Goal: Task Accomplishment & Management: Complete application form

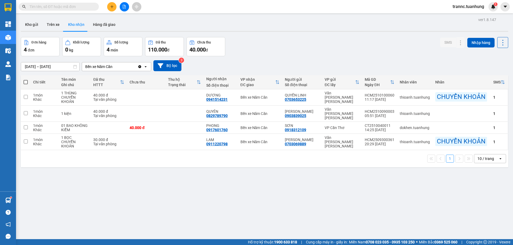
click at [87, 7] on input "text" at bounding box center [60, 7] width 63 height 6
type input "0"
click at [113, 7] on icon "plus" at bounding box center [112, 7] width 4 height 4
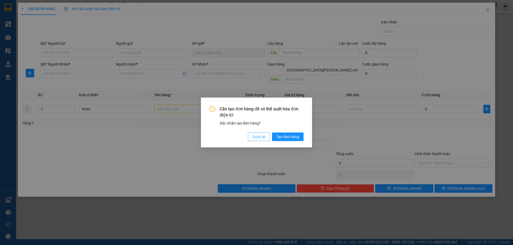
click at [252, 136] on span "Quay lại" at bounding box center [258, 137] width 13 height 6
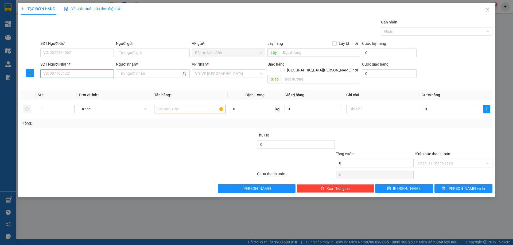
click at [75, 72] on input "SĐT Người Nhận *" at bounding box center [76, 73] width 73 height 9
type input "0386194780"
click at [133, 73] on input "Người nhận *" at bounding box center [150, 74] width 62 height 6
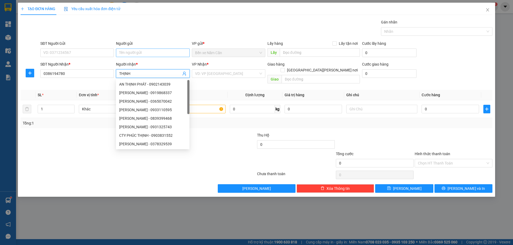
type input "THỊNH"
click at [132, 56] on input "Người gửi" at bounding box center [152, 53] width 73 height 9
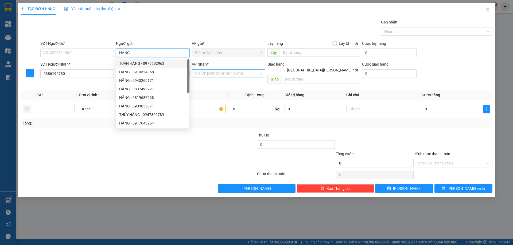
type input "HẰNG"
click at [219, 73] on input "search" at bounding box center [226, 74] width 63 height 8
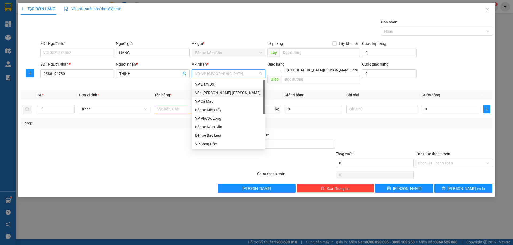
click at [209, 91] on div "Văn [PERSON_NAME] [PERSON_NAME]" at bounding box center [228, 93] width 67 height 6
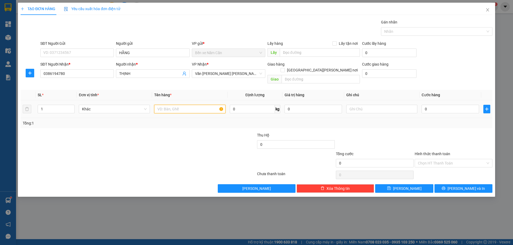
click at [174, 106] on input "text" at bounding box center [189, 109] width 71 height 9
type input "1 THÙNG"
click at [432, 105] on input "0" at bounding box center [449, 109] width 57 height 9
type input "3"
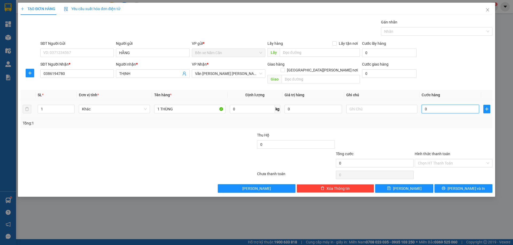
type input "3"
type input "30"
type input "30.000"
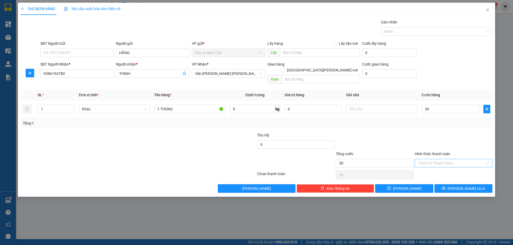
type input "30.000"
click at [437, 159] on input "Hình thức thanh toán" at bounding box center [452, 163] width 68 height 8
drag, startPoint x: 432, startPoint y: 167, endPoint x: 433, endPoint y: 164, distance: 3.2
click at [432, 167] on div "Tại văn phòng" at bounding box center [453, 168] width 71 height 6
type input "0"
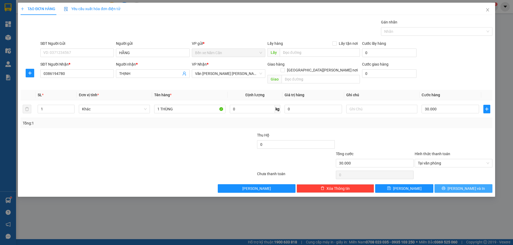
click at [443, 185] on button "[PERSON_NAME] và In" at bounding box center [463, 189] width 58 height 9
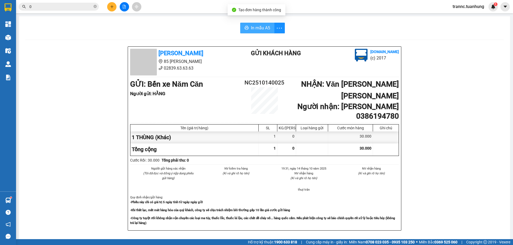
click at [261, 26] on span "In mẫu A5" at bounding box center [260, 28] width 19 height 7
drag, startPoint x: 95, startPoint y: 5, endPoint x: 86, endPoint y: 6, distance: 8.7
click at [95, 5] on span at bounding box center [94, 6] width 3 height 5
click at [81, 7] on input "text" at bounding box center [60, 7] width 63 height 6
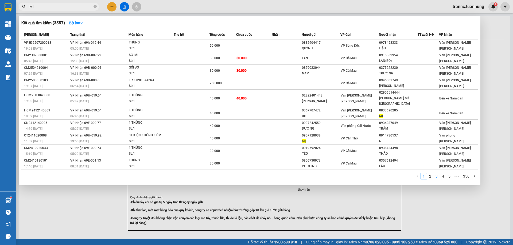
type input "MI"
click at [439, 174] on link "3" at bounding box center [436, 177] width 6 height 6
click at [95, 5] on icon "close-circle" at bounding box center [94, 6] width 3 height 3
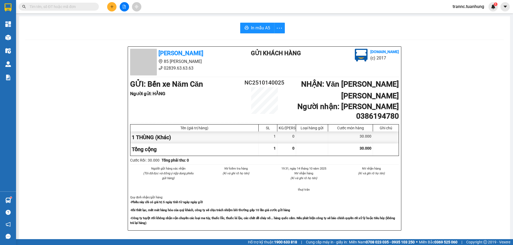
click at [63, 9] on input "text" at bounding box center [60, 7] width 63 height 6
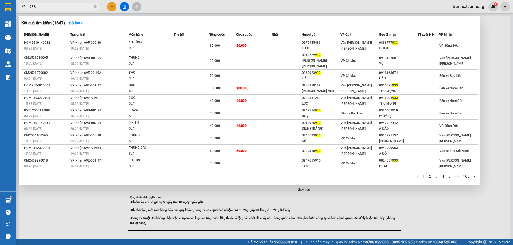
type input "933"
click at [435, 174] on link "3" at bounding box center [436, 177] width 6 height 6
click at [442, 174] on link "4" at bounding box center [443, 177] width 6 height 6
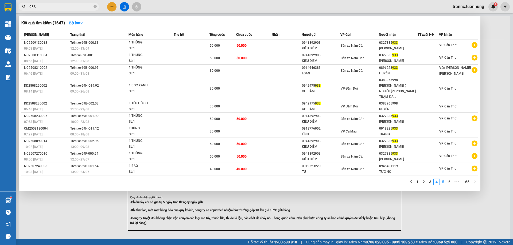
click at [445, 179] on link "5" at bounding box center [443, 182] width 6 height 6
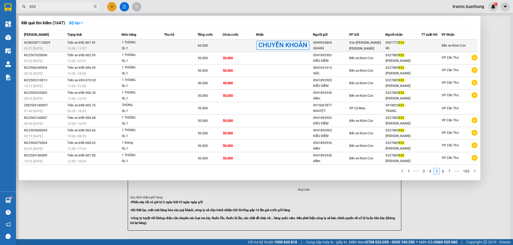
click at [119, 45] on td "Trên xe 69E-001.59 16:00 [DATE]" at bounding box center [94, 46] width 56 height 13
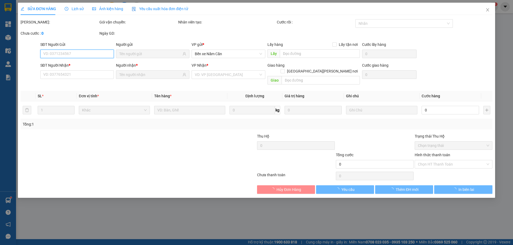
type input "0909924865"
type input "QUANG"
type input "0901772933"
type input "MI"
type input "60.000"
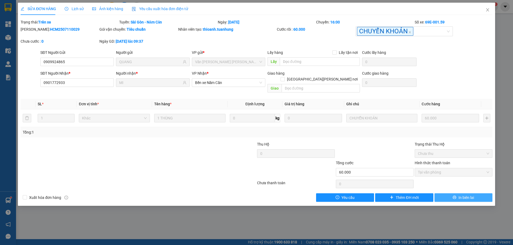
click at [445, 194] on button "In biên lai" at bounding box center [463, 198] width 58 height 9
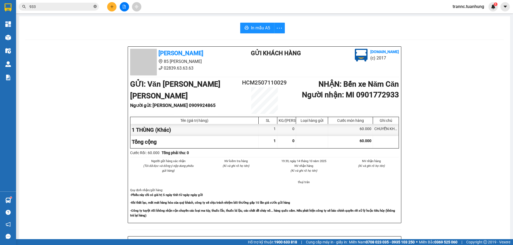
click at [95, 7] on icon "close-circle" at bounding box center [94, 6] width 3 height 3
click at [87, 8] on input "text" at bounding box center [60, 7] width 63 height 6
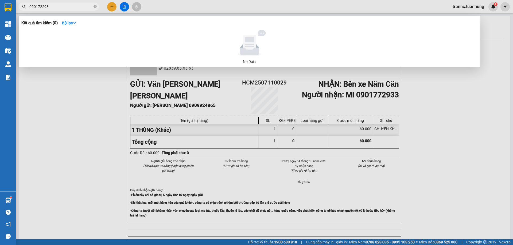
type input "0901722933"
click at [95, 7] on icon "close-circle" at bounding box center [94, 6] width 3 height 3
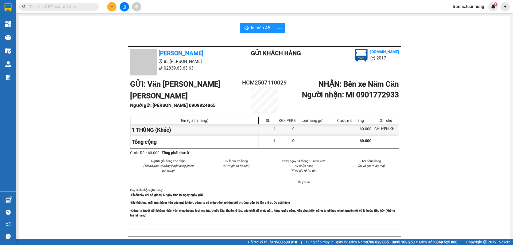
click at [81, 6] on input "text" at bounding box center [60, 7] width 63 height 6
click at [47, 5] on input "text" at bounding box center [60, 7] width 63 height 6
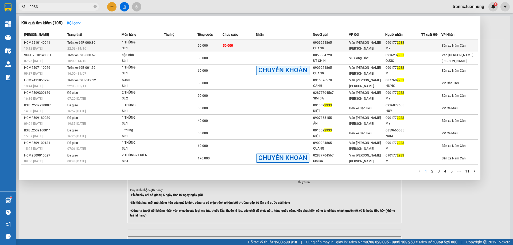
type input "2933"
click at [244, 44] on td "50.000" at bounding box center [238, 46] width 33 height 13
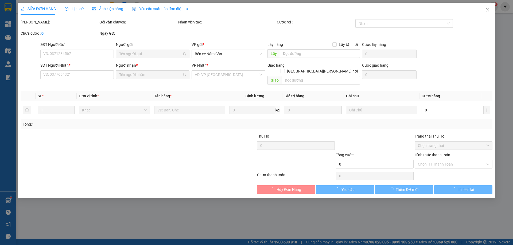
type input "0909924865"
type input "QUANG"
type input "0901772933"
type input "MY"
type input "50.000"
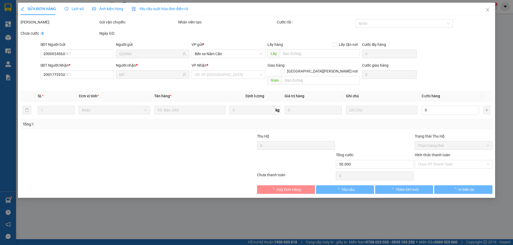
type input "50.000"
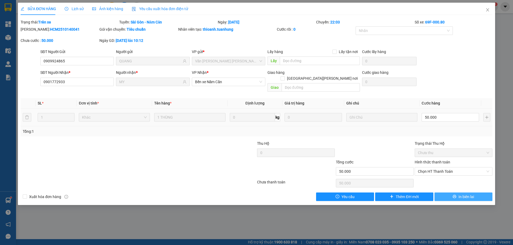
click at [455, 195] on icon "printer" at bounding box center [454, 197] width 4 height 4
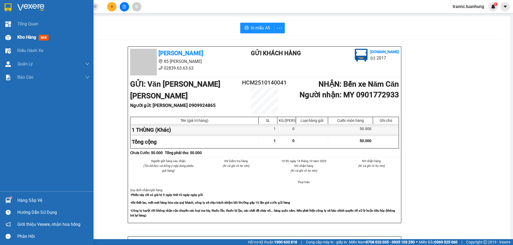
click at [24, 38] on span "Kho hàng" at bounding box center [26, 37] width 19 height 5
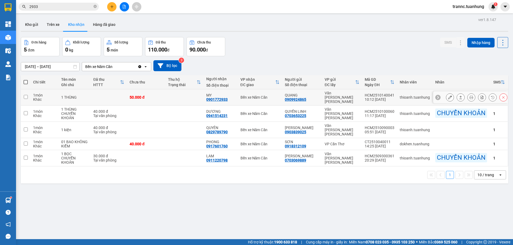
click at [448, 96] on icon at bounding box center [450, 98] width 4 height 4
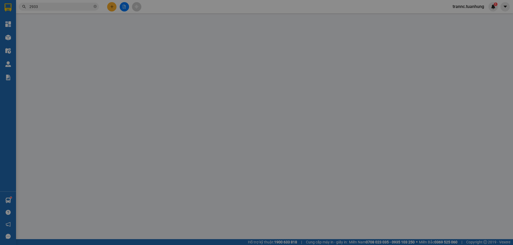
type input "0909924865"
type input "QUANG"
type input "0901772933"
type input "MY"
type input "50.000"
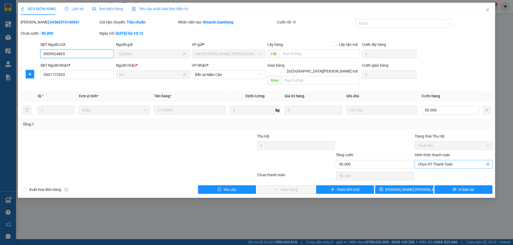
click at [427, 160] on span "Chọn HT Thanh Toán" at bounding box center [453, 164] width 71 height 8
click at [424, 168] on div "Tại văn phòng" at bounding box center [453, 169] width 71 height 6
type input "0"
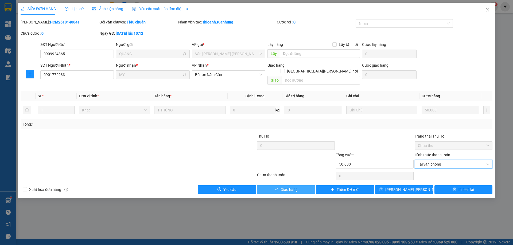
click at [304, 186] on button "Giao hàng" at bounding box center [286, 190] width 58 height 9
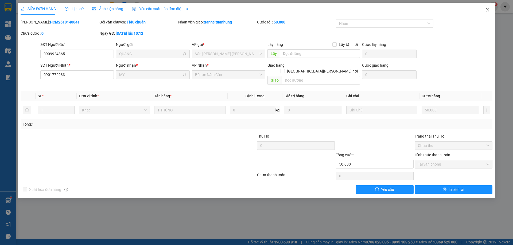
click at [487, 10] on icon "close" at bounding box center [487, 9] width 3 height 3
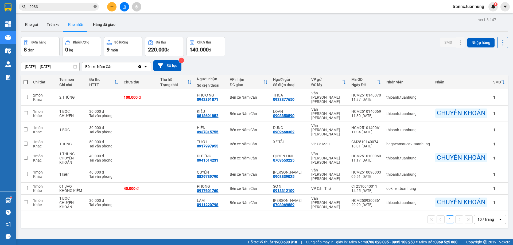
click at [96, 8] on icon "close-circle" at bounding box center [94, 6] width 3 height 3
click at [76, 7] on input "text" at bounding box center [60, 7] width 63 height 6
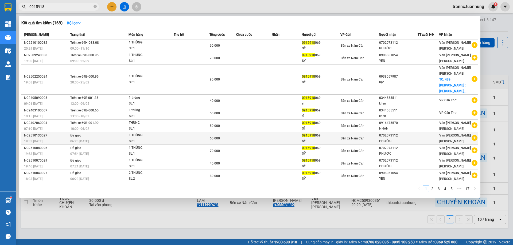
type input "0915918"
click at [473, 135] on icon "plus-circle" at bounding box center [474, 138] width 6 height 6
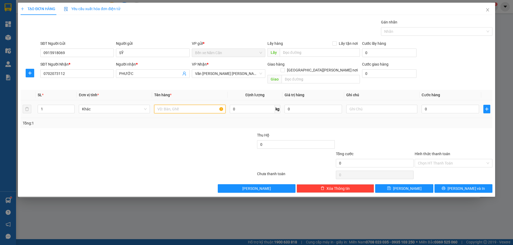
click at [191, 105] on input "text" at bounding box center [189, 109] width 71 height 9
type input "1 THÙNG"
click at [448, 105] on input "0" at bounding box center [449, 109] width 57 height 9
type input "6"
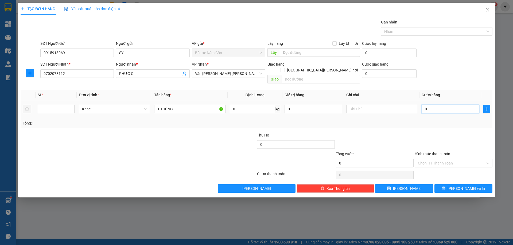
type input "6"
type input "60"
type input "60.000"
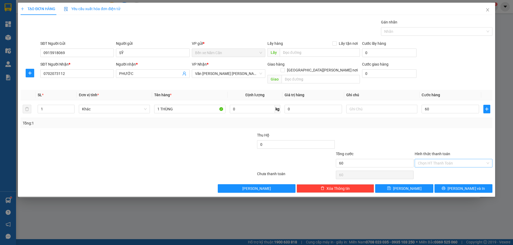
type input "60.000"
click at [430, 159] on input "Hình thức thanh toán" at bounding box center [452, 163] width 68 height 8
drag, startPoint x: 431, startPoint y: 168, endPoint x: 442, endPoint y: 174, distance: 12.9
click at [431, 168] on div "Tại văn phòng" at bounding box center [453, 168] width 71 height 6
type input "0"
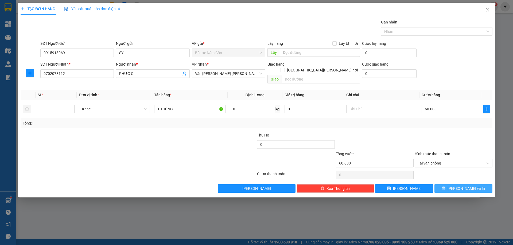
click at [473, 186] on span "[PERSON_NAME] và In" at bounding box center [465, 189] width 37 height 6
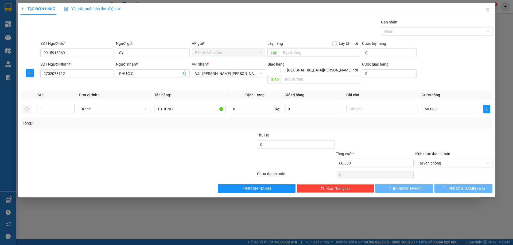
click at [453, 212] on div at bounding box center [256, 122] width 513 height 245
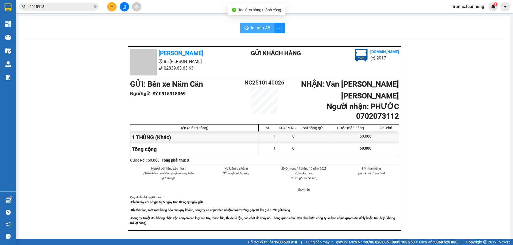
click at [254, 27] on span "In mẫu A5" at bounding box center [260, 28] width 19 height 7
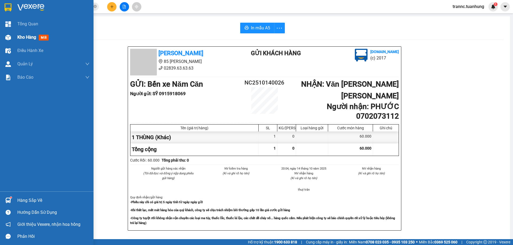
click at [26, 37] on span "Kho hàng" at bounding box center [26, 37] width 19 height 5
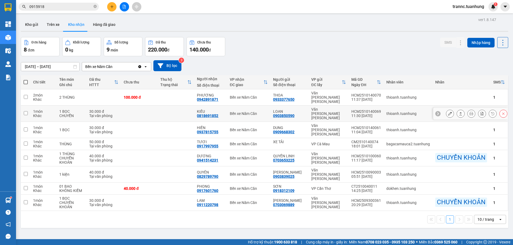
scroll to position [25, 0]
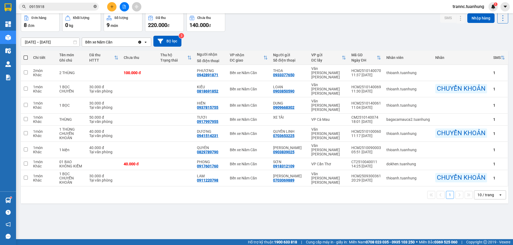
click at [95, 6] on icon "close-circle" at bounding box center [94, 6] width 3 height 3
click at [109, 6] on button at bounding box center [111, 6] width 9 height 9
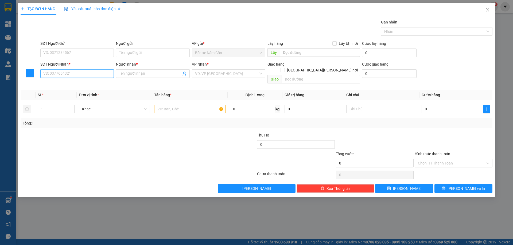
click at [87, 73] on input "SĐT Người Nhận *" at bounding box center [76, 73] width 73 height 9
type input "0912934493"
click at [136, 72] on input "Người nhận *" at bounding box center [150, 74] width 62 height 6
type input "[PERSON_NAME] [PERSON_NAME]"
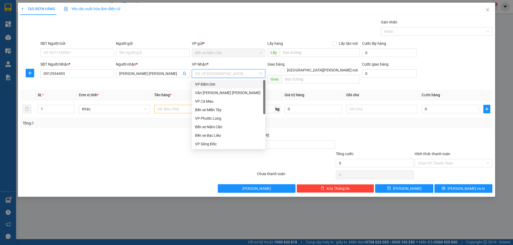
click at [218, 75] on input "search" at bounding box center [226, 74] width 63 height 8
click at [214, 94] on div "Văn [PERSON_NAME] [PERSON_NAME]" at bounding box center [228, 93] width 67 height 6
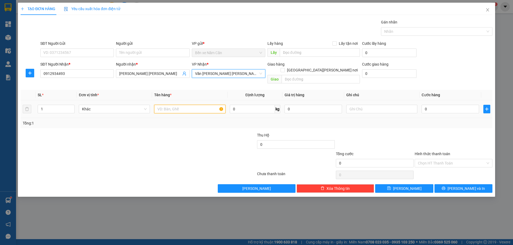
click at [178, 107] on input "text" at bounding box center [189, 109] width 71 height 9
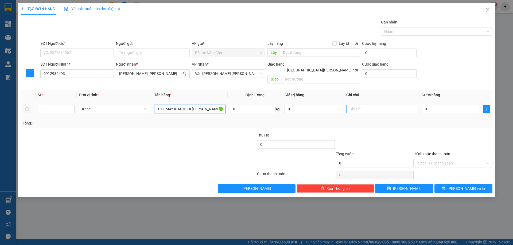
type input "1 XE MÁY KHÁCH ĐI [PERSON_NAME]"
click at [374, 106] on input "text" at bounding box center [381, 109] width 71 height 9
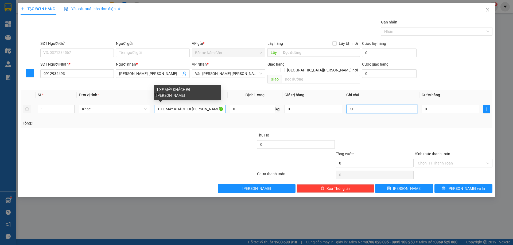
type input "KH"
click at [173, 105] on input "1 XE MÁY KHÁCH ĐI [PERSON_NAME]" at bounding box center [189, 109] width 71 height 9
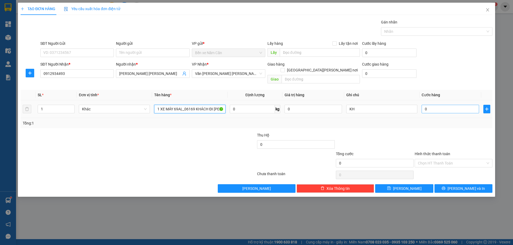
type input "1 XE MÁY 69AL_06169 KHÁCH ĐI [PERSON_NAME]"
click at [440, 105] on input "0" at bounding box center [449, 109] width 57 height 9
type input "5"
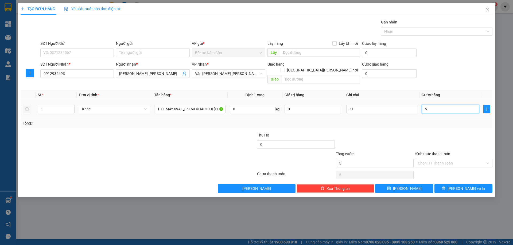
type input "50"
type input "500"
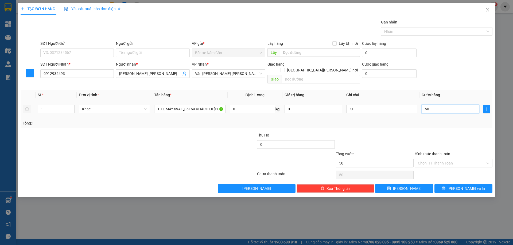
type input "500"
type input "5.000"
type input "50.000"
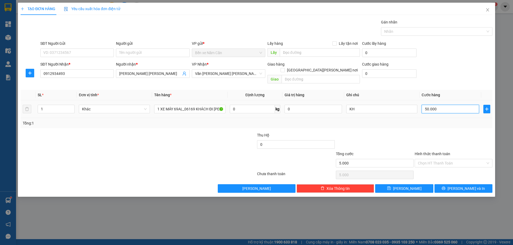
type input "50.000"
type input "500.000"
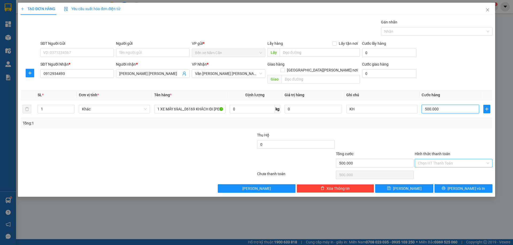
type input "500.000"
click at [434, 159] on input "Hình thức thanh toán" at bounding box center [452, 163] width 68 height 8
click at [430, 168] on div "Tại văn phòng" at bounding box center [453, 168] width 71 height 6
type input "0"
click at [368, 105] on input "KH" at bounding box center [381, 109] width 71 height 9
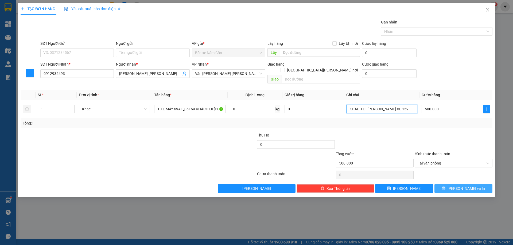
type input "KHÁCH ĐI [PERSON_NAME] XE 159"
click at [445, 187] on icon "printer" at bounding box center [443, 189] width 4 height 4
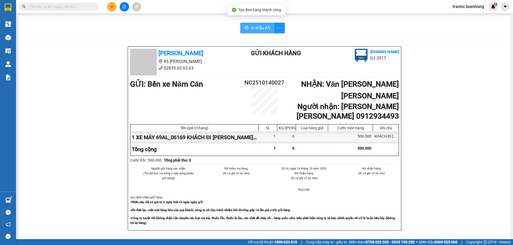
click at [251, 29] on span "In mẫu A5" at bounding box center [260, 28] width 19 height 7
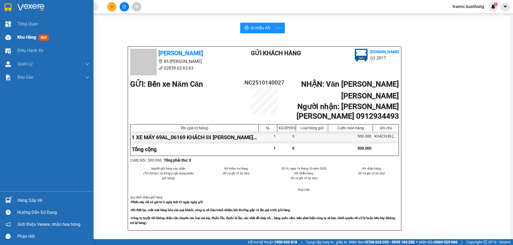
click at [18, 37] on span "Kho hàng" at bounding box center [26, 37] width 19 height 5
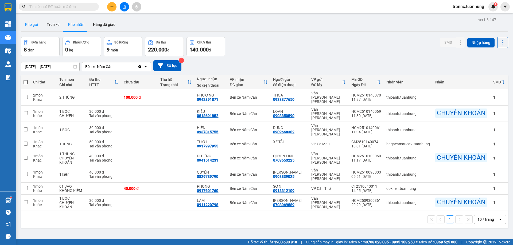
click at [32, 23] on button "Kho gửi" at bounding box center [32, 24] width 22 height 13
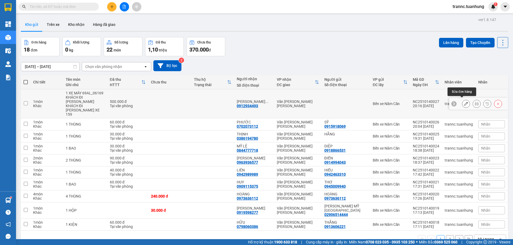
click at [464, 102] on icon at bounding box center [466, 104] width 4 height 4
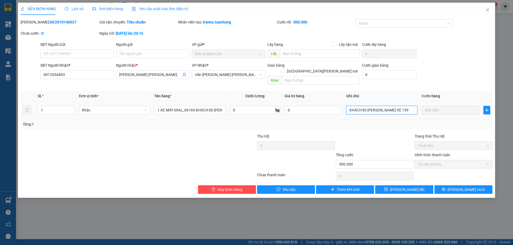
click at [397, 106] on input "KHÁCH ĐI [PERSON_NAME] XE 159" at bounding box center [381, 110] width 71 height 9
type input "KHÁCH ĐI [PERSON_NAME] XE 700"
click at [386, 186] on button "[PERSON_NAME] đổi" at bounding box center [404, 190] width 58 height 9
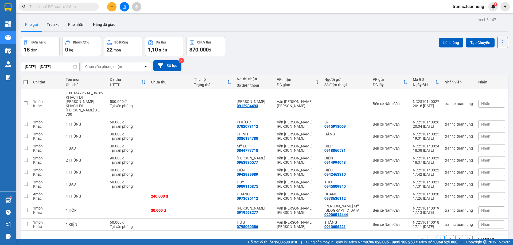
click at [79, 6] on input "text" at bounding box center [60, 7] width 63 height 6
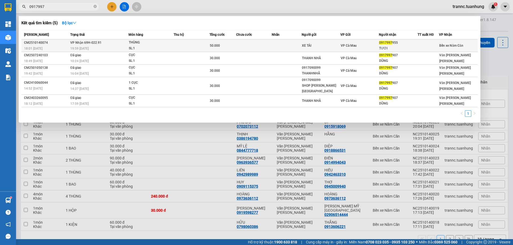
type input "0917997"
click at [413, 47] on div "TƯƠI" at bounding box center [398, 49] width 38 height 6
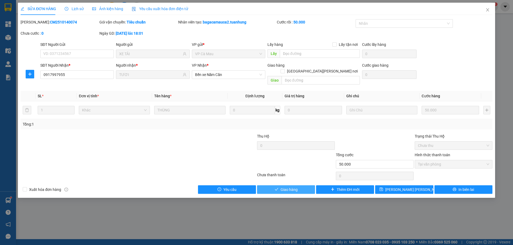
click at [271, 186] on button "Giao hàng" at bounding box center [286, 190] width 58 height 9
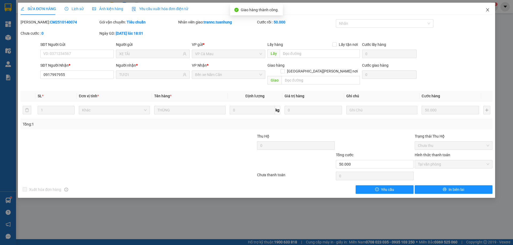
click at [487, 10] on icon "close" at bounding box center [487, 9] width 3 height 3
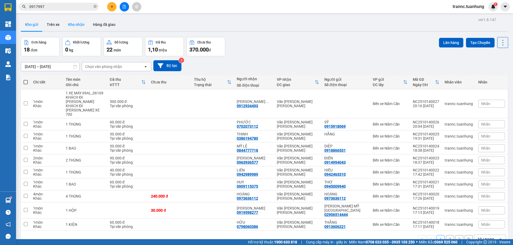
click at [73, 27] on button "Kho nhận" at bounding box center [76, 24] width 25 height 13
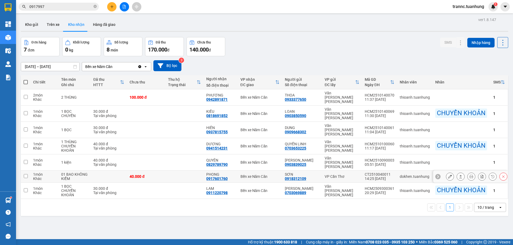
click at [446, 172] on button at bounding box center [449, 176] width 7 height 9
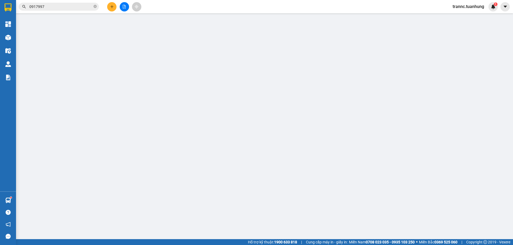
type input "0918312109"
type input "SƠN"
type input "0917601760"
type input "PHONG"
type input "40.000"
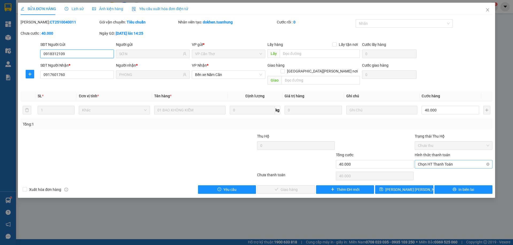
click at [432, 160] on span "Chọn HT Thanh Toán" at bounding box center [453, 164] width 71 height 8
drag, startPoint x: 428, startPoint y: 167, endPoint x: 377, endPoint y: 176, distance: 52.3
click at [428, 167] on div "Tại văn phòng" at bounding box center [453, 169] width 71 height 6
type input "0"
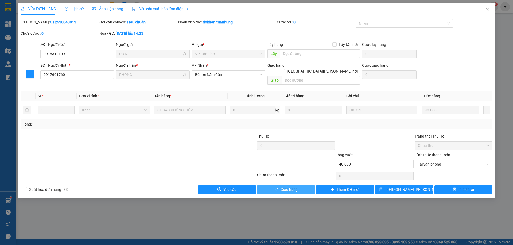
click at [303, 186] on button "Giao hàng" at bounding box center [286, 190] width 58 height 9
